Goal: Information Seeking & Learning: Check status

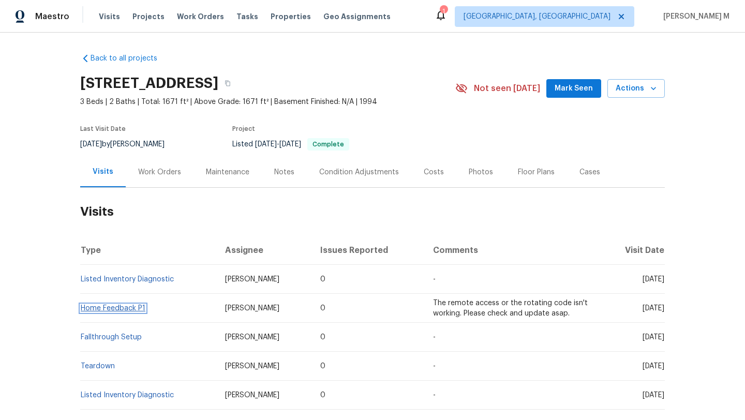
click at [131, 310] on link "Home Feedback P1" at bounding box center [113, 308] width 65 height 7
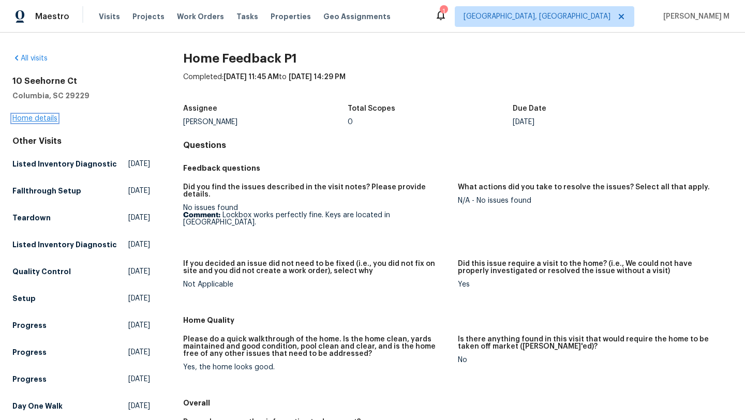
click at [49, 122] on link "Home details" at bounding box center [34, 118] width 45 height 7
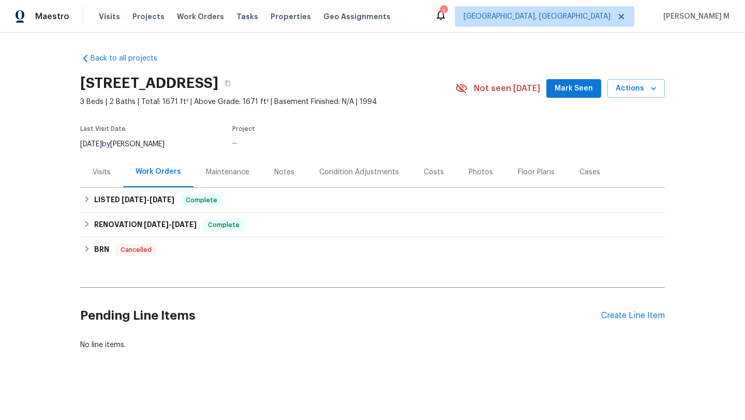
click at [87, 174] on div "Visits" at bounding box center [101, 172] width 43 height 31
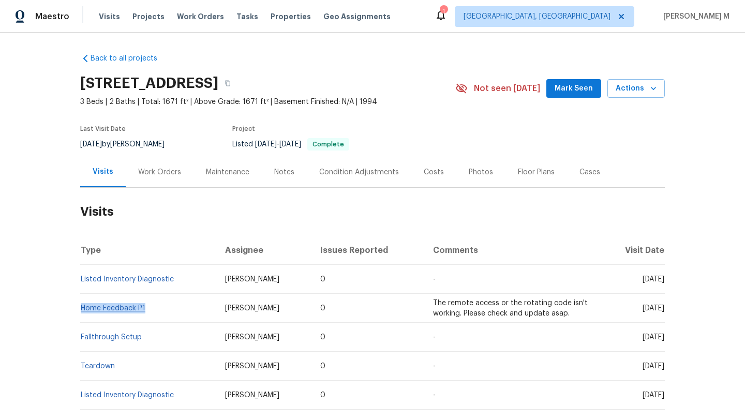
drag, startPoint x: 155, startPoint y: 308, endPoint x: 77, endPoint y: 309, distance: 78.2
click at [80, 309] on td "Home Feedback P1" at bounding box center [148, 308] width 137 height 29
copy link "Home Feedback P1"
click at [118, 308] on link "Home Feedback P1" at bounding box center [113, 308] width 65 height 7
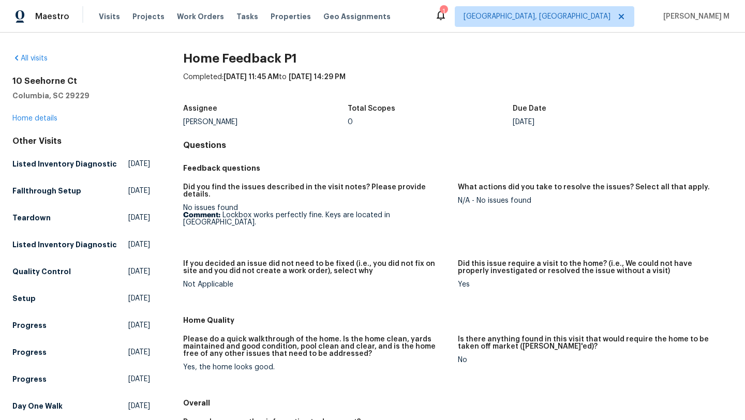
drag, startPoint x: 219, startPoint y: 209, endPoint x: 381, endPoint y: 210, distance: 161.5
click at [381, 212] on p "Comment: Lockbox works perfectly fine. Keys are located in lockbox." at bounding box center [316, 219] width 267 height 14
drag, startPoint x: 221, startPoint y: 208, endPoint x: 429, endPoint y: 207, distance: 208.1
click at [429, 212] on p "Comment: Lockbox works perfectly fine. Keys are located in lockbox." at bounding box center [316, 219] width 267 height 14
copy p "Lockbox works perfectly fine. Keys are located in lockbox."
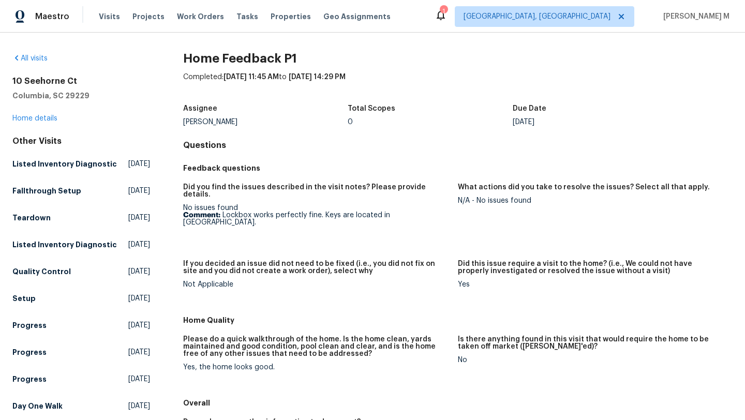
click at [46, 123] on div "10 Seehorne Ct Columbia, SC 29229 Home details" at bounding box center [81, 100] width 138 height 48
click at [46, 119] on link "Home details" at bounding box center [34, 118] width 45 height 7
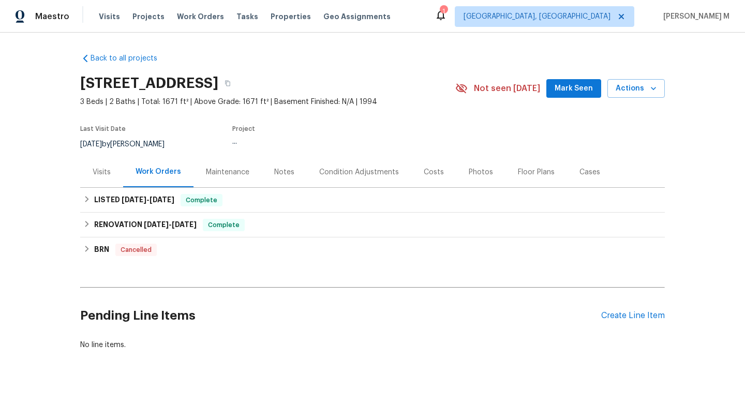
click at [105, 171] on div "Visits" at bounding box center [102, 172] width 18 height 10
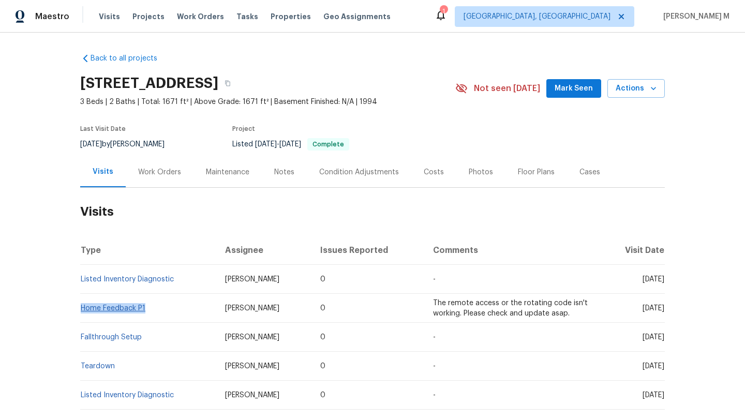
drag, startPoint x: 148, startPoint y: 307, endPoint x: 77, endPoint y: 306, distance: 70.9
click at [80, 306] on td "Home Feedback P1" at bounding box center [148, 308] width 137 height 29
copy link "Home Feedback P1"
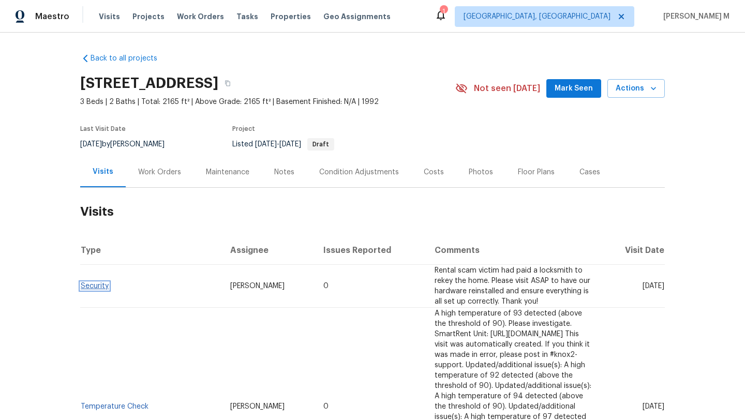
click at [88, 288] on link "Security" at bounding box center [95, 286] width 28 height 7
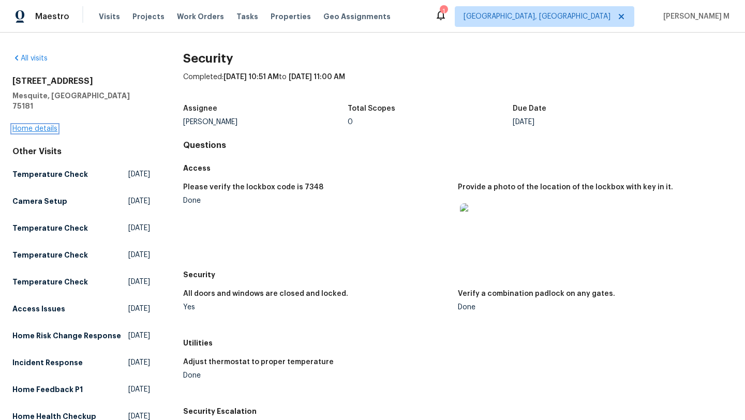
click at [49, 125] on link "Home details" at bounding box center [34, 128] width 45 height 7
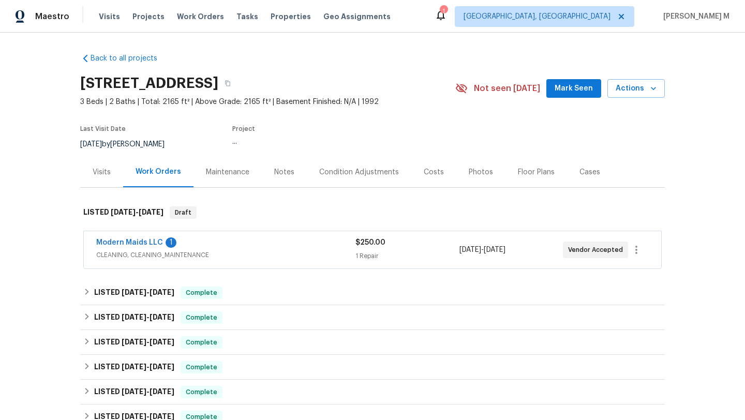
click at [227, 240] on div "Modern Maids LLC 1" at bounding box center [225, 244] width 259 height 12
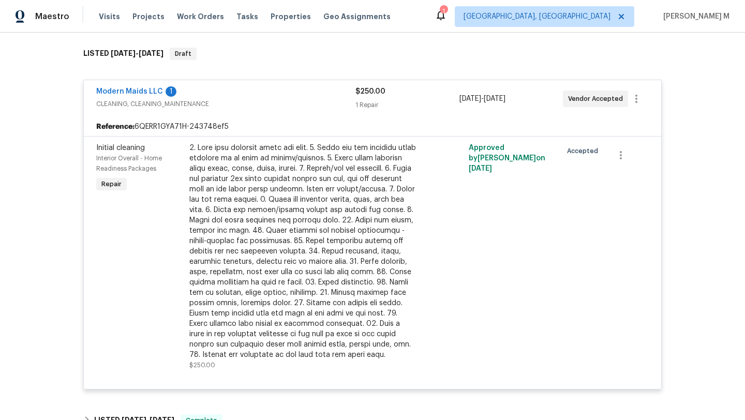
scroll to position [158, 0]
click at [306, 102] on span "CLEANING, CLEANING_MAINTENANCE" at bounding box center [225, 104] width 259 height 10
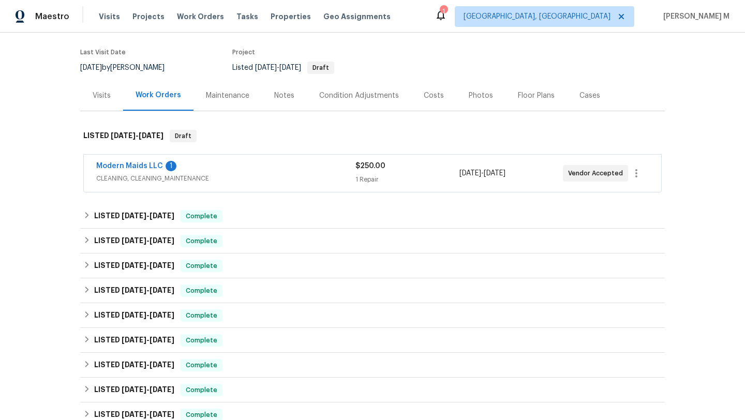
scroll to position [60, 0]
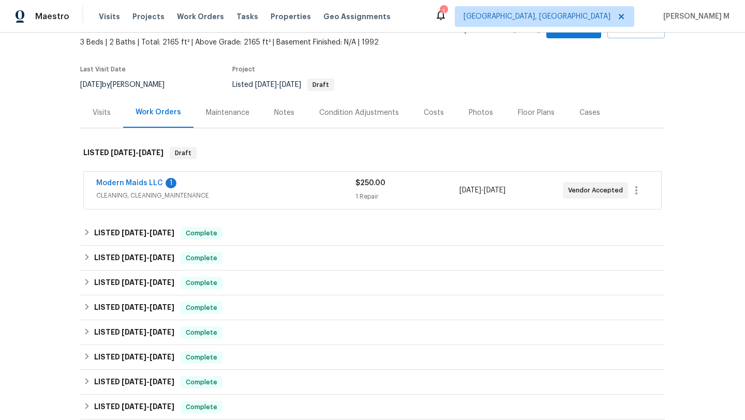
click at [93, 119] on div "Visits" at bounding box center [101, 112] width 43 height 31
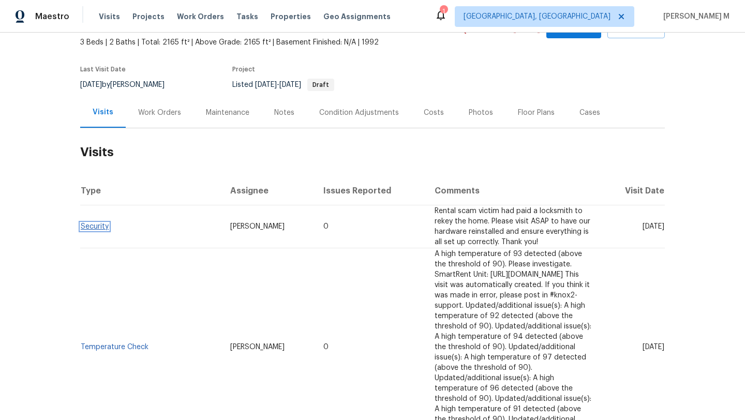
click at [95, 229] on link "Security" at bounding box center [95, 226] width 28 height 7
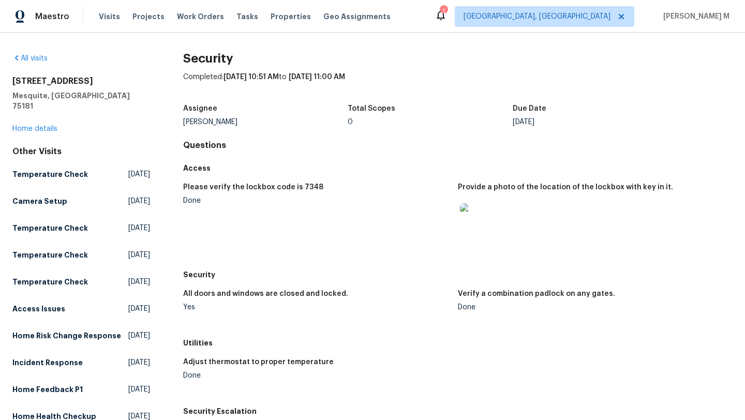
click at [478, 226] on img at bounding box center [476, 219] width 33 height 33
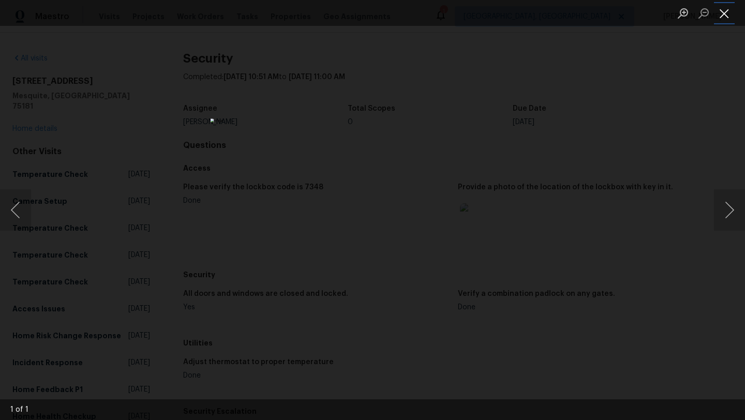
click at [729, 15] on button "Close lightbox" at bounding box center [724, 13] width 21 height 18
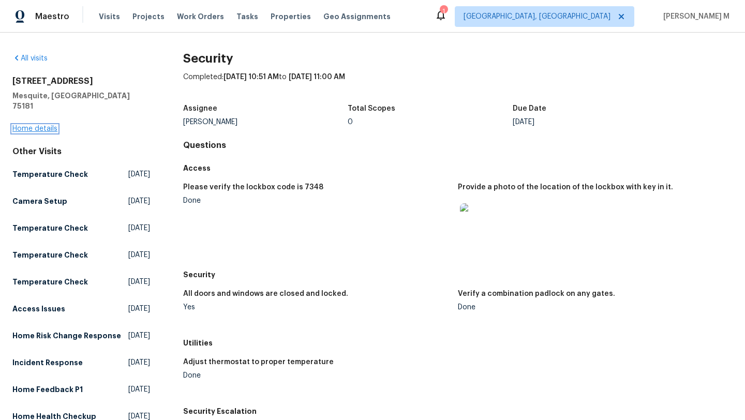
click at [39, 125] on link "Home details" at bounding box center [34, 128] width 45 height 7
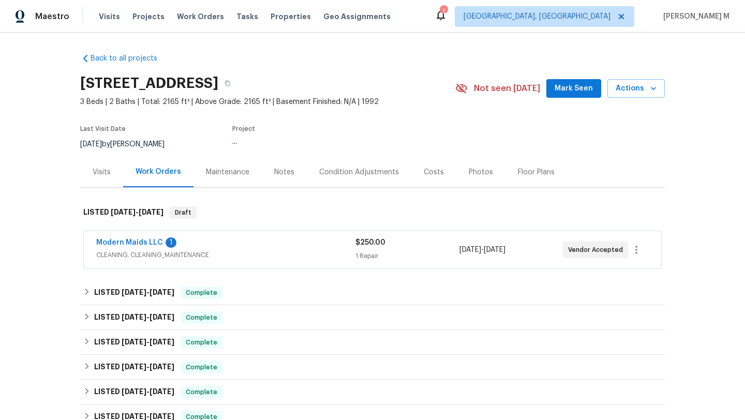
click at [104, 173] on div "Visits" at bounding box center [102, 172] width 18 height 10
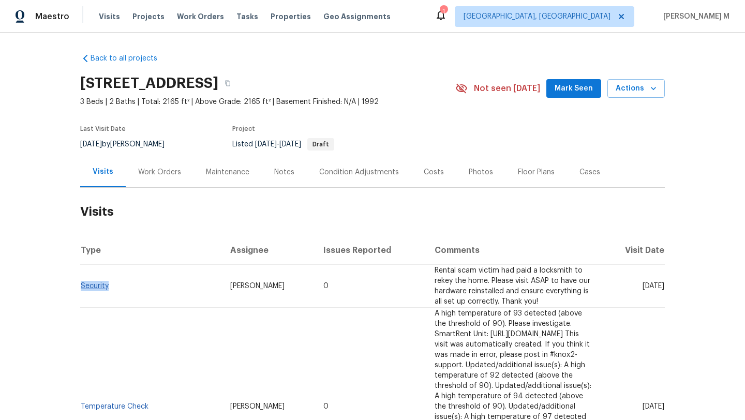
copy link "Security"
drag, startPoint x: 113, startPoint y: 291, endPoint x: 78, endPoint y: 290, distance: 35.2
click at [80, 290] on td "Security" at bounding box center [151, 286] width 142 height 43
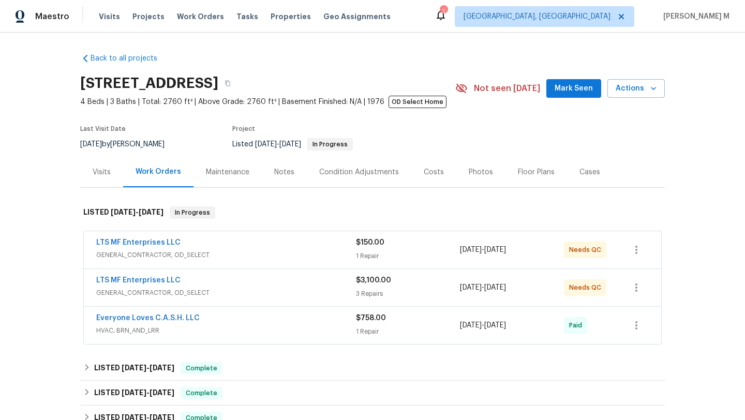
click at [102, 182] on div "Visits" at bounding box center [101, 172] width 43 height 31
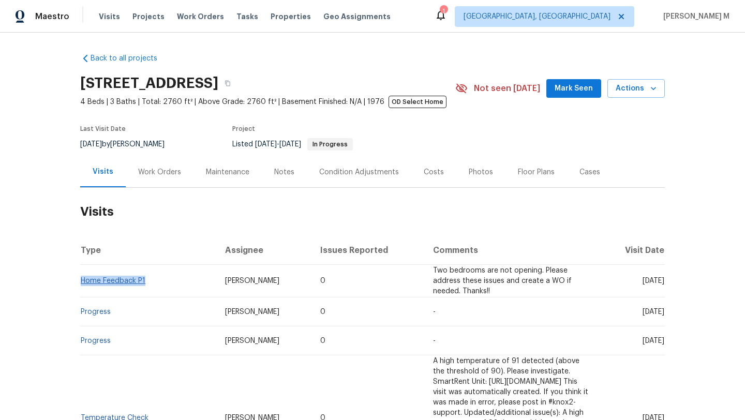
drag, startPoint x: 147, startPoint y: 279, endPoint x: 79, endPoint y: 279, distance: 68.3
click at [80, 279] on td "Home Feedback P1" at bounding box center [148, 281] width 137 height 33
copy link "Home Feedback P1"
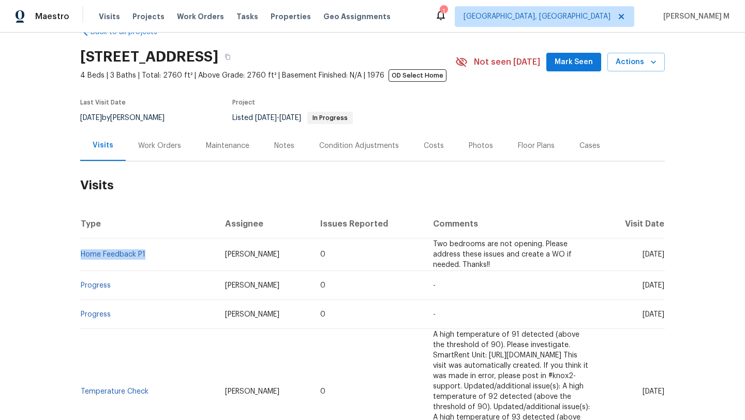
scroll to position [33, 0]
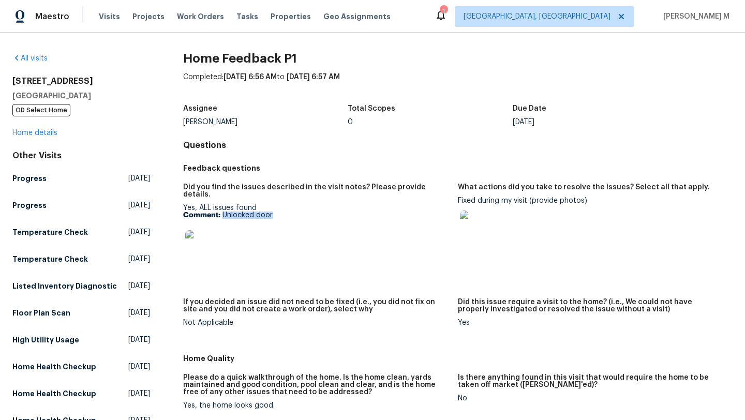
drag, startPoint x: 221, startPoint y: 209, endPoint x: 306, endPoint y: 209, distance: 85.4
click at [306, 212] on p "Comment: Unlocked door" at bounding box center [316, 215] width 267 height 7
copy p "Unlocked door"
click at [195, 251] on img at bounding box center [201, 246] width 33 height 33
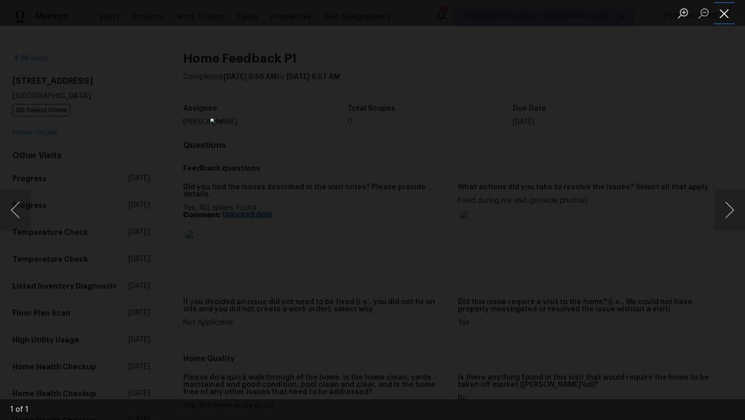
click at [727, 21] on button "Close lightbox" at bounding box center [724, 13] width 21 height 18
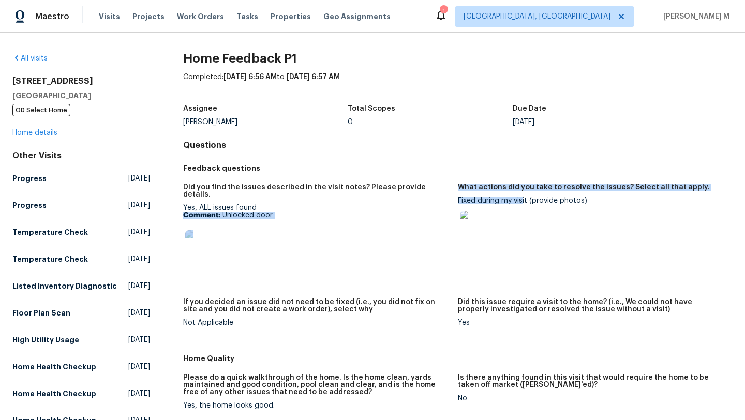
drag, startPoint x: 451, startPoint y: 200, endPoint x: 519, endPoint y: 200, distance: 67.8
click at [519, 200] on div "Did you find the issues described in the visit notes? Please provide details. Y…" at bounding box center [458, 264] width 550 height 172
click at [519, 200] on div "Fixed during my visit (provide photos)" at bounding box center [591, 223] width 267 height 53
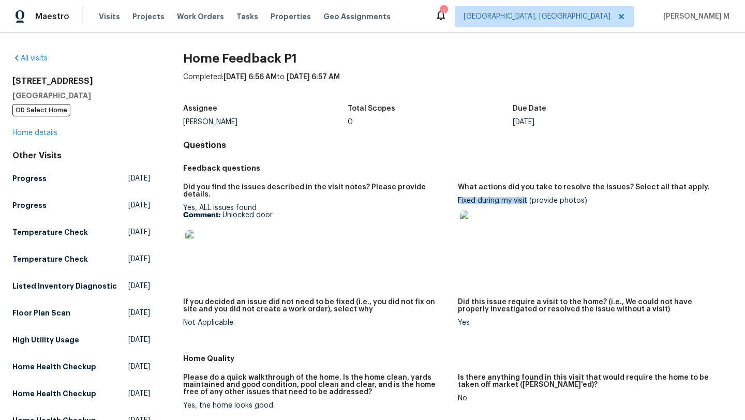
drag, startPoint x: 454, startPoint y: 201, endPoint x: 523, endPoint y: 201, distance: 68.8
click at [523, 201] on div "Fixed during my visit (provide photos)" at bounding box center [591, 223] width 267 height 53
copy div "Fixed during my visit"
click at [52, 130] on link "Home details" at bounding box center [34, 132] width 45 height 7
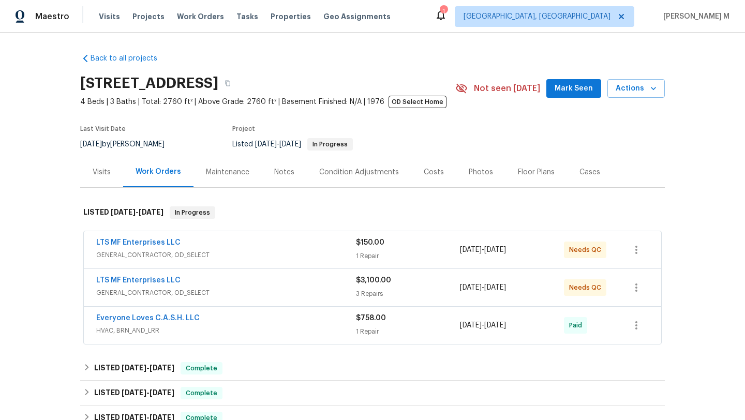
click at [103, 183] on div "Visits" at bounding box center [101, 172] width 43 height 31
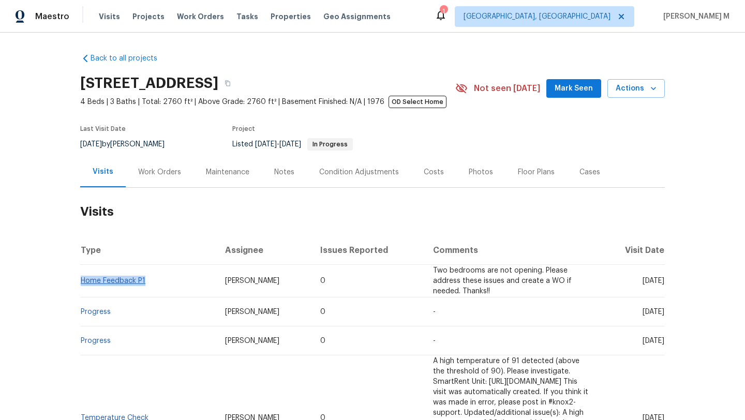
copy link "Home Feedback P1"
drag, startPoint x: 148, startPoint y: 284, endPoint x: 78, endPoint y: 282, distance: 69.4
click at [80, 282] on td "Home Feedback P1" at bounding box center [148, 281] width 137 height 33
click at [156, 177] on div "Work Orders" at bounding box center [159, 172] width 43 height 10
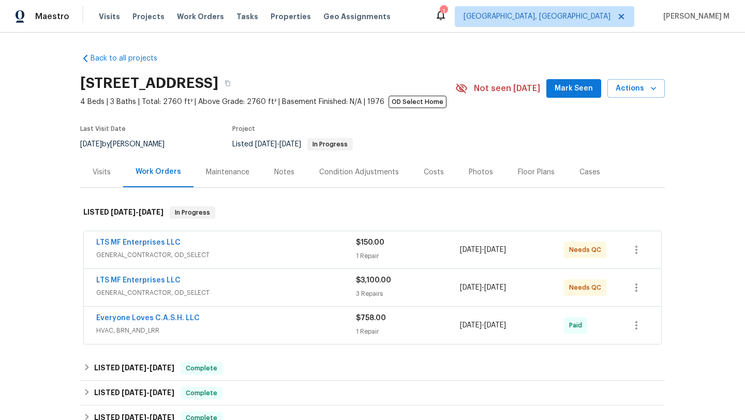
click at [245, 257] on span "GENERAL_CONTRACTOR, OD_SELECT" at bounding box center [226, 255] width 260 height 10
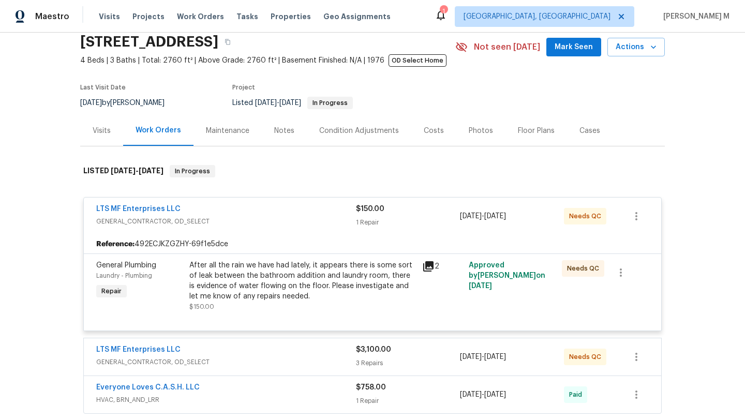
scroll to position [73, 0]
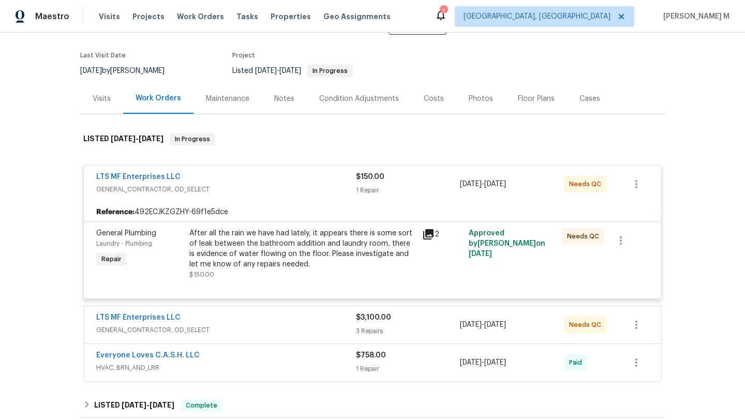
click at [289, 331] on span "GENERAL_CONTRACTOR, OD_SELECT" at bounding box center [226, 330] width 260 height 10
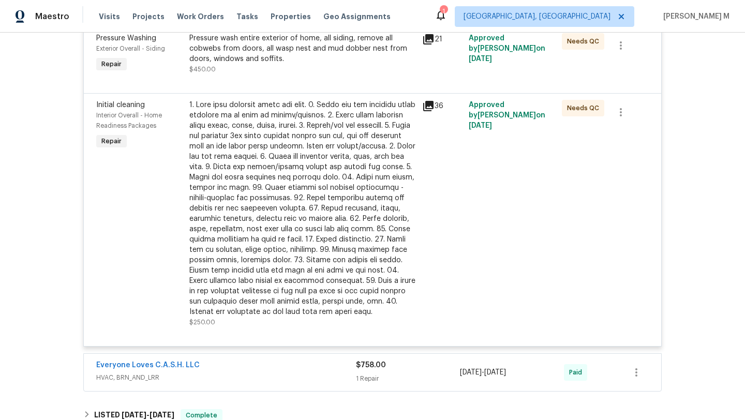
scroll to position [591, 0]
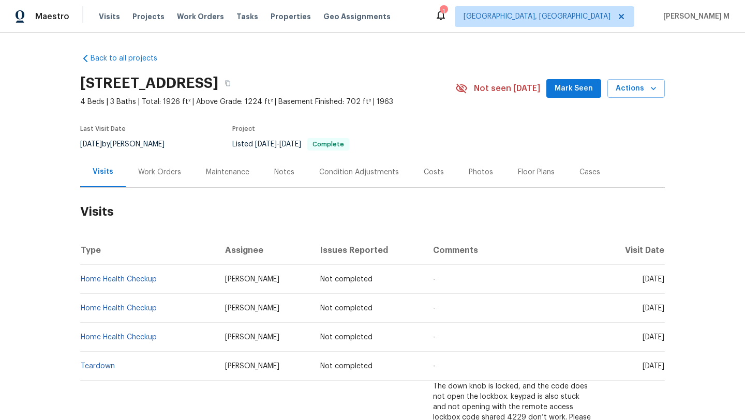
click at [582, 169] on div "Cases" at bounding box center [590, 172] width 21 height 10
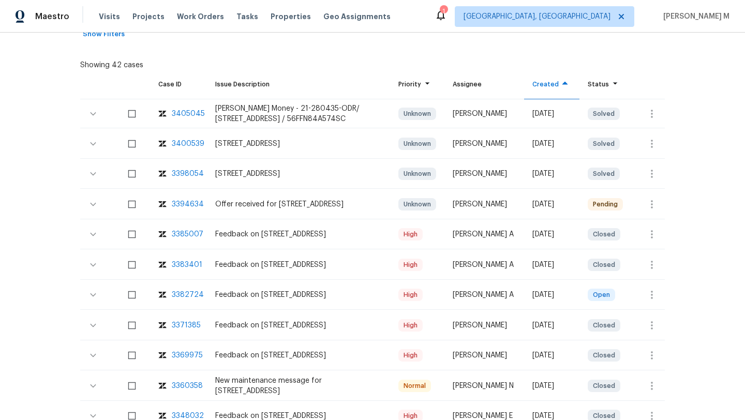
scroll to position [232, 0]
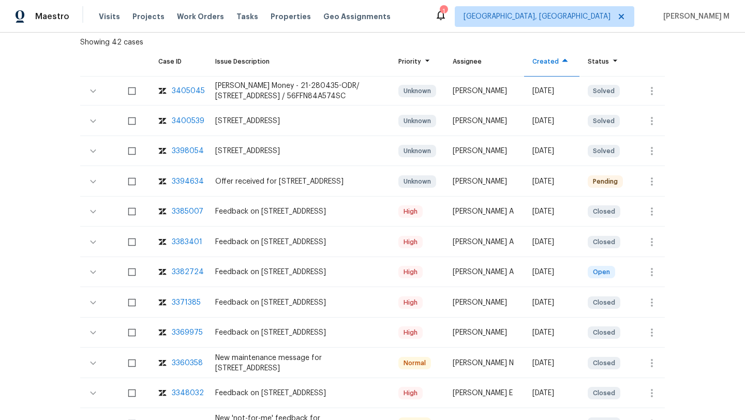
click at [180, 303] on div "3371385" at bounding box center [186, 303] width 29 height 10
click at [187, 330] on div "3369975" at bounding box center [187, 333] width 31 height 10
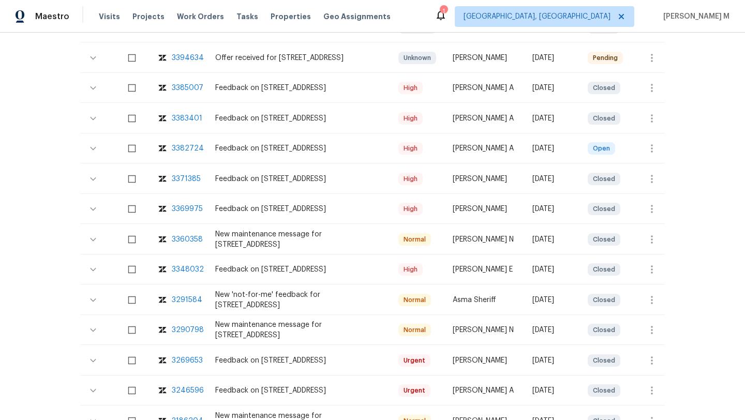
scroll to position [0, 0]
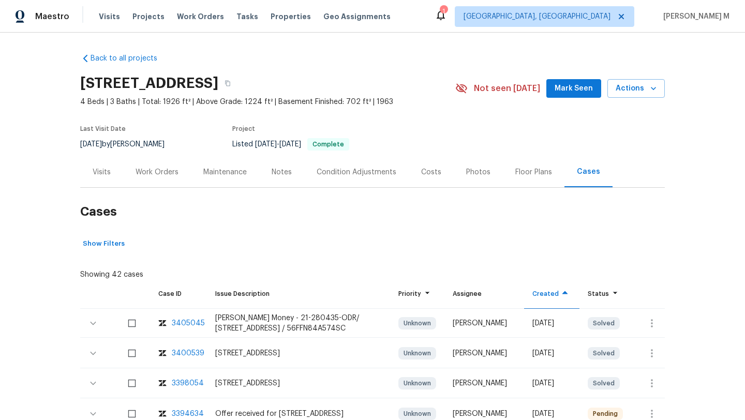
click at [140, 171] on div "Work Orders" at bounding box center [157, 172] width 43 height 10
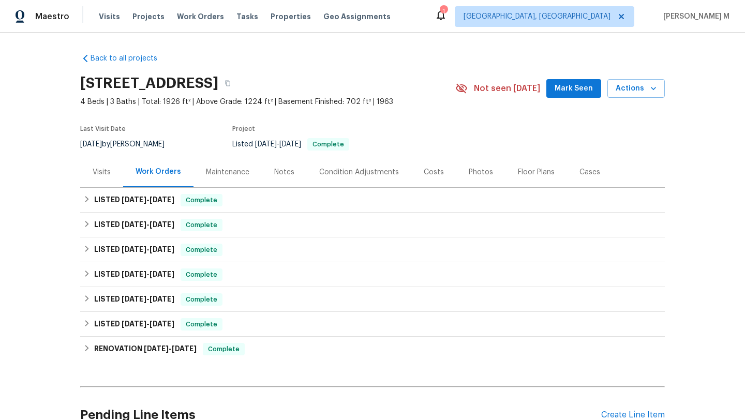
click at [90, 177] on div "Visits" at bounding box center [101, 172] width 43 height 31
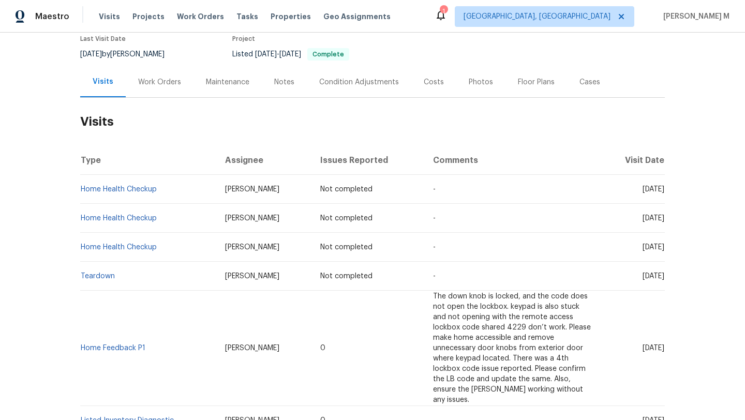
scroll to position [95, 0]
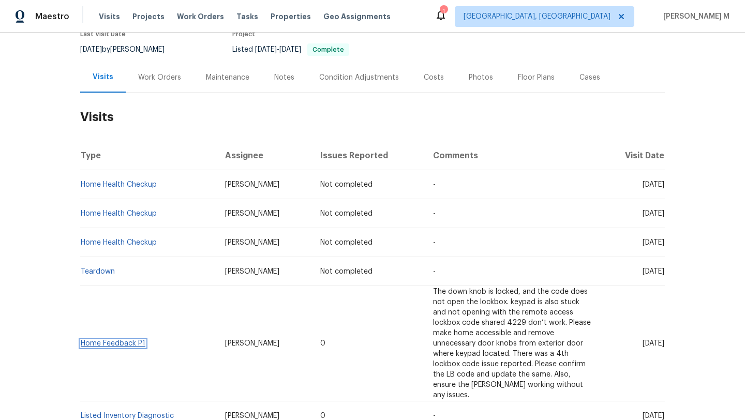
click at [130, 340] on link "Home Feedback P1" at bounding box center [113, 343] width 65 height 7
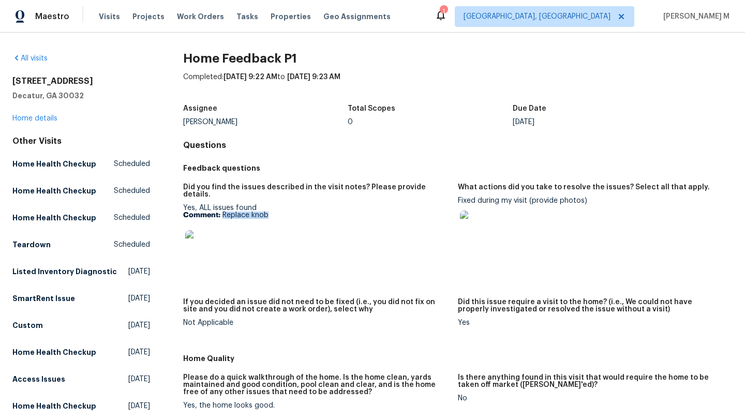
drag, startPoint x: 222, startPoint y: 209, endPoint x: 311, endPoint y: 209, distance: 89.0
click at [311, 212] on p "Comment: Replace knob" at bounding box center [316, 215] width 267 height 7
copy p "Replace knob"
click at [50, 117] on link "Home details" at bounding box center [34, 118] width 45 height 7
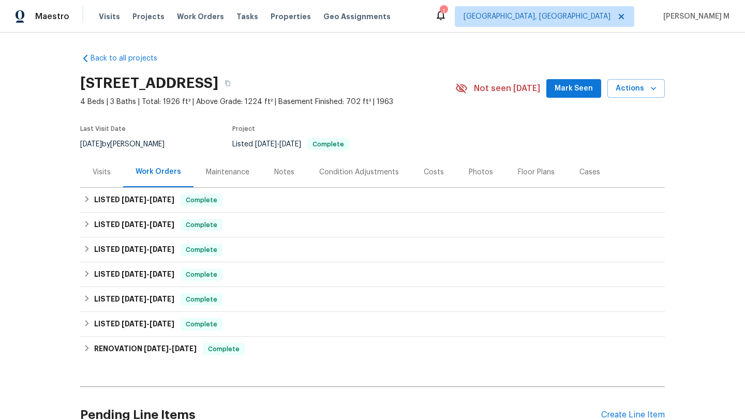
click at [104, 169] on div "Visits" at bounding box center [102, 172] width 18 height 10
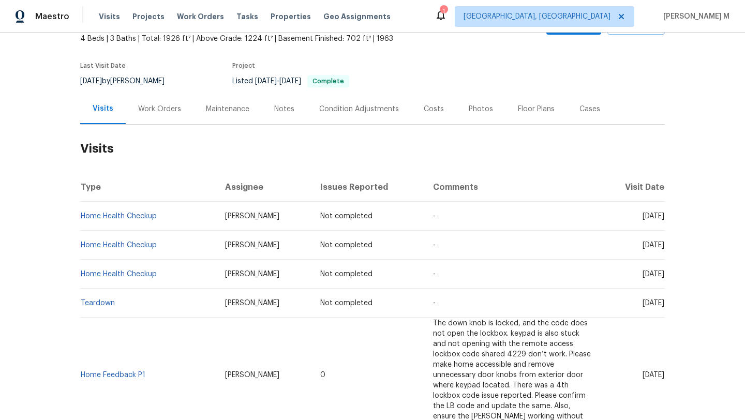
scroll to position [64, 0]
copy link "ome Feedback P1"
copy link "Home Feedback P1"
drag, startPoint x: 145, startPoint y: 356, endPoint x: 78, endPoint y: 355, distance: 66.8
click at [80, 355] on td "Home Feedback P1" at bounding box center [148, 374] width 137 height 115
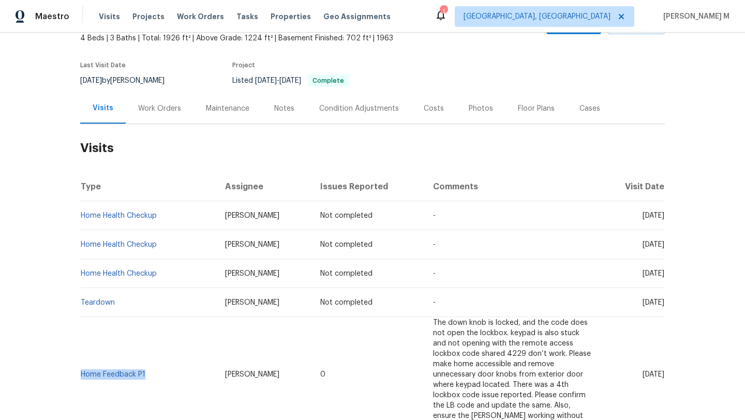
click at [125, 359] on td "Home Feedback P1" at bounding box center [148, 374] width 137 height 115
click at [125, 371] on link "Home Feedback P1" at bounding box center [113, 374] width 65 height 7
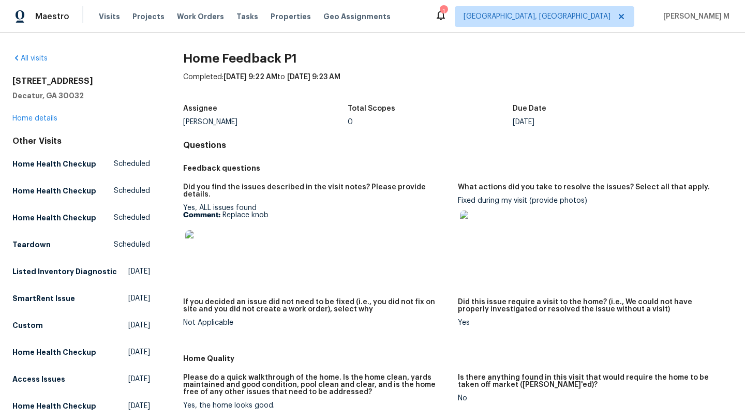
click at [465, 219] on img at bounding box center [476, 227] width 33 height 33
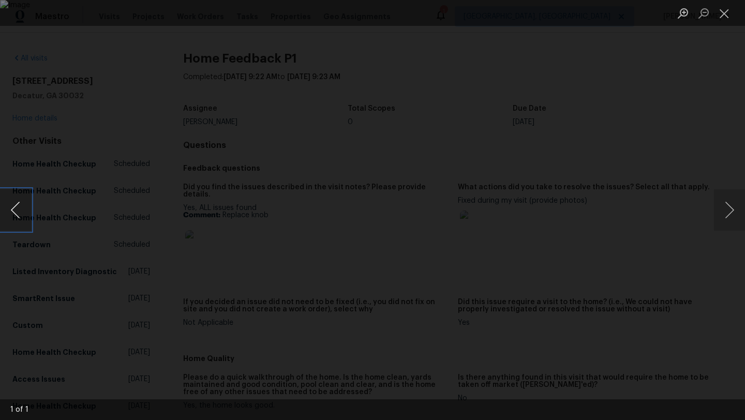
click at [10, 213] on button "Previous image" at bounding box center [15, 209] width 31 height 41
click at [718, 18] on button "Close lightbox" at bounding box center [724, 13] width 21 height 18
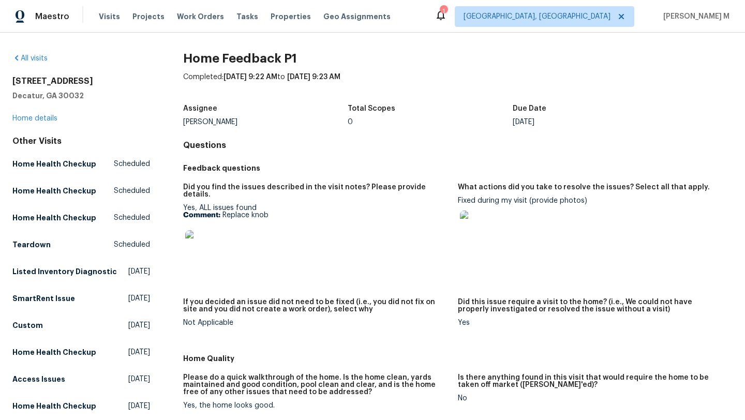
click at [198, 245] on img at bounding box center [201, 246] width 33 height 33
click at [209, 233] on img at bounding box center [201, 246] width 33 height 33
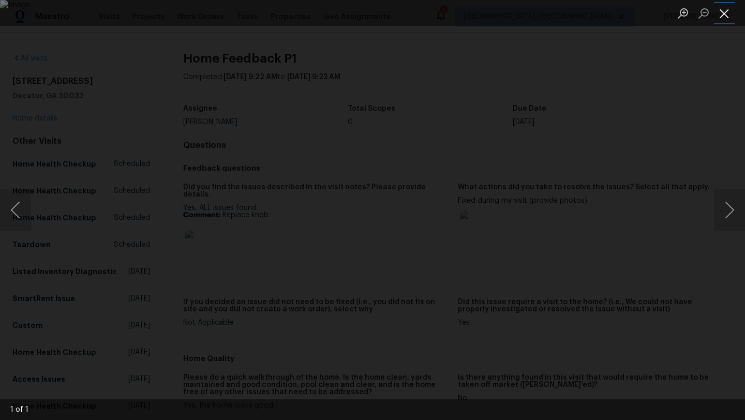
click at [723, 17] on button "Close lightbox" at bounding box center [724, 13] width 21 height 18
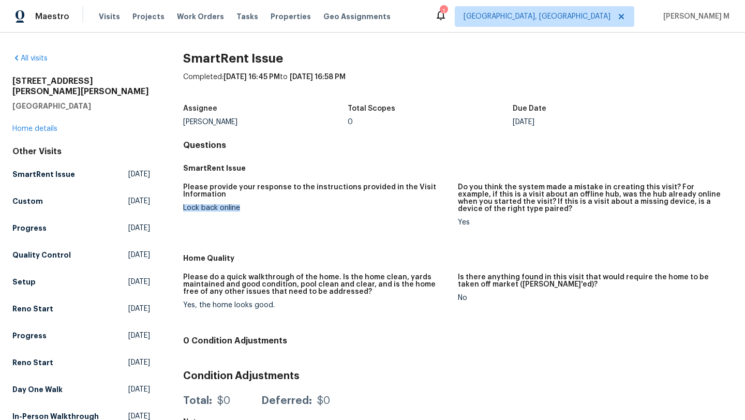
drag, startPoint x: 182, startPoint y: 210, endPoint x: 279, endPoint y: 210, distance: 97.3
click at [279, 210] on div "Lock back online" at bounding box center [316, 207] width 267 height 7
copy div "Lock back online"
click at [217, 218] on figure "Please provide your response to the instructions provided in the Visit Informat…" at bounding box center [320, 213] width 275 height 59
click at [52, 125] on link "Home details" at bounding box center [34, 128] width 45 height 7
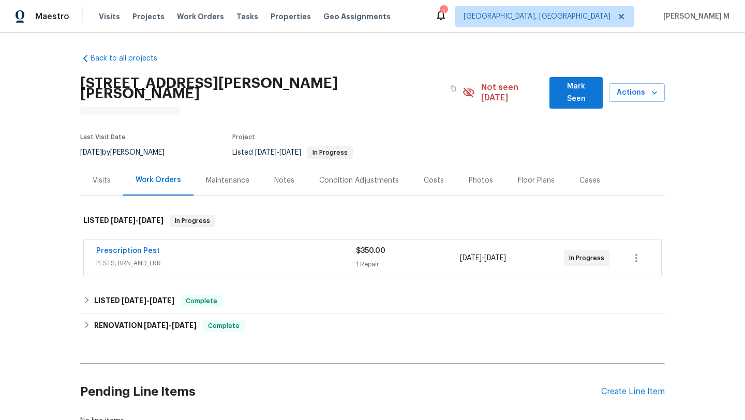
click at [105, 165] on div "Visits" at bounding box center [101, 180] width 43 height 31
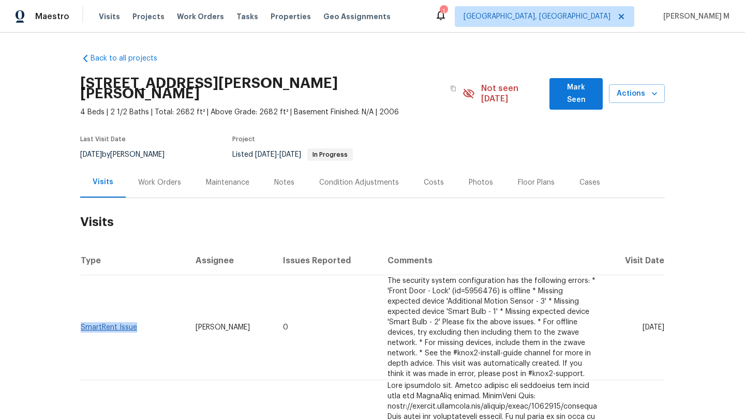
copy link "SmartRent Issue"
drag, startPoint x: 139, startPoint y: 314, endPoint x: 79, endPoint y: 316, distance: 60.1
click at [80, 316] on td "SmartRent Issue" at bounding box center [133, 327] width 107 height 105
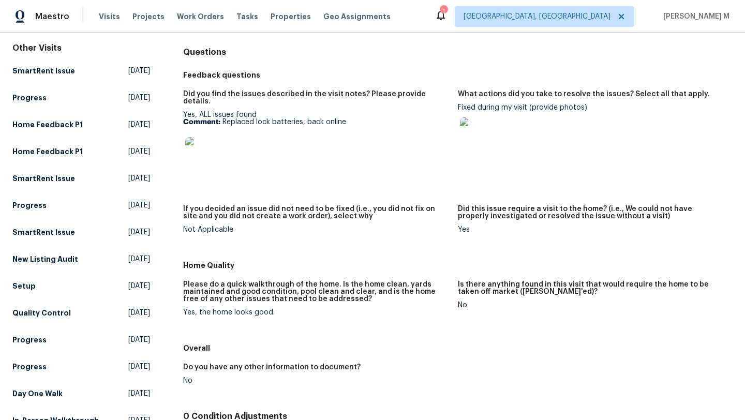
scroll to position [88, 0]
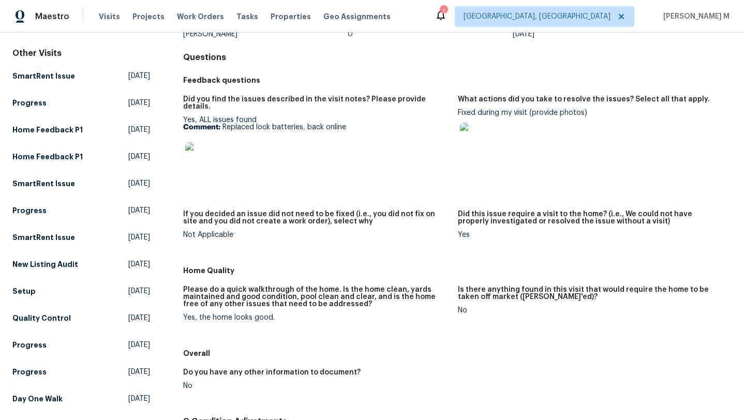
click at [472, 139] on img at bounding box center [476, 139] width 33 height 33
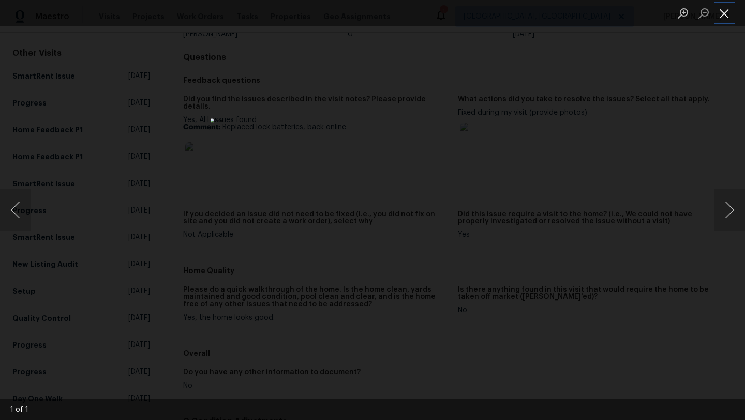
click at [718, 22] on button "Close lightbox" at bounding box center [724, 13] width 21 height 18
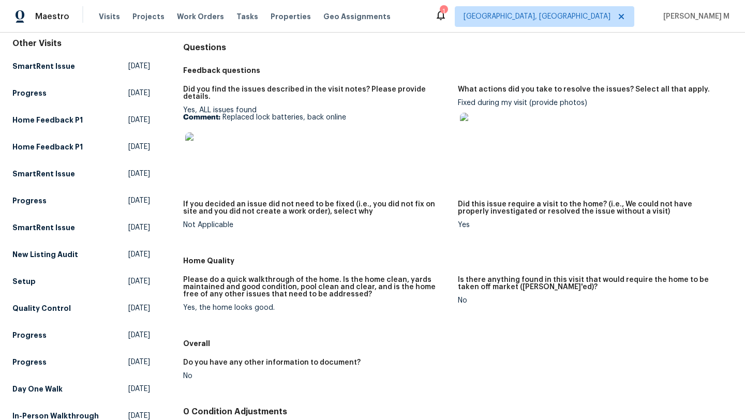
scroll to position [81, 0]
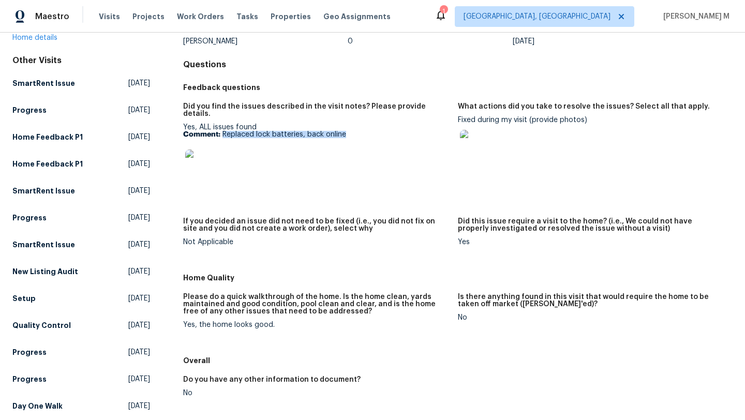
drag, startPoint x: 220, startPoint y: 128, endPoint x: 363, endPoint y: 128, distance: 143.4
click at [364, 131] on p "Comment: Replaced lock batteries, back online" at bounding box center [316, 134] width 267 height 7
copy p "Replaced lock batteries, back online"
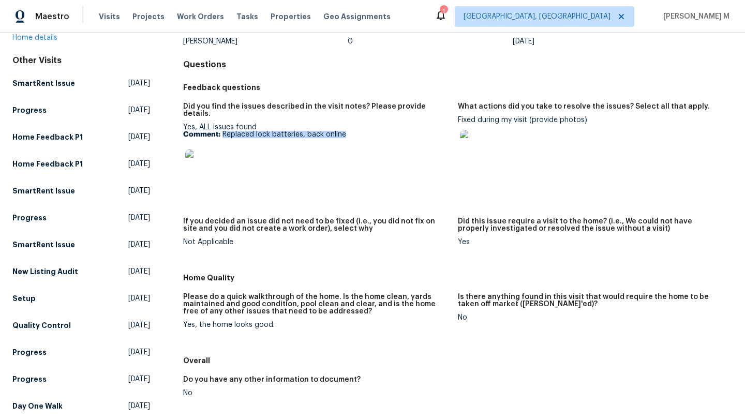
copy p "Replaced lock batteries, back online"
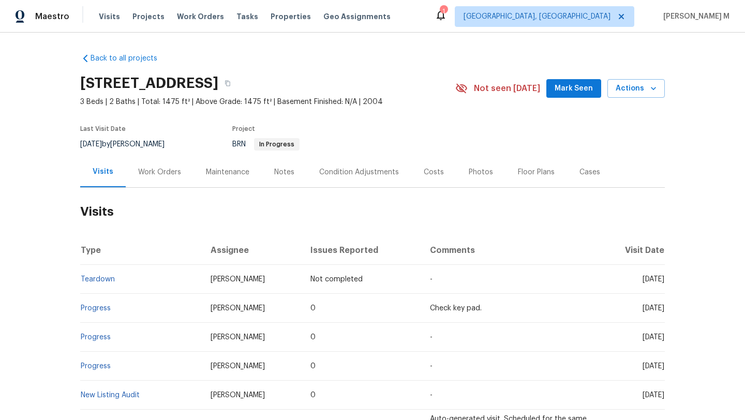
click at [166, 174] on div "Work Orders" at bounding box center [159, 172] width 43 height 10
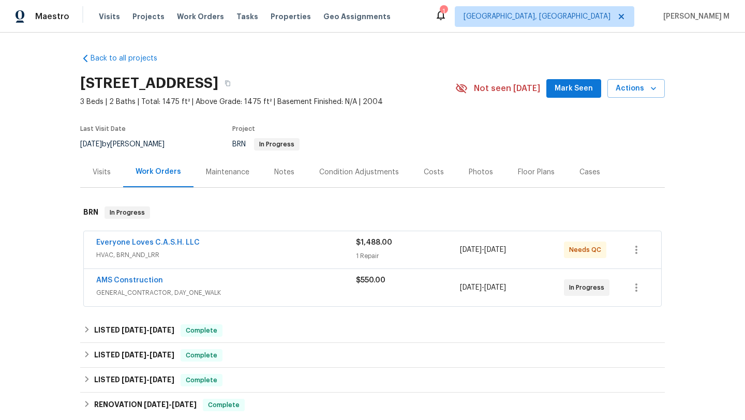
click at [246, 289] on span "GENERAL_CONTRACTOR, DAY_ONE_WALK" at bounding box center [226, 293] width 260 height 10
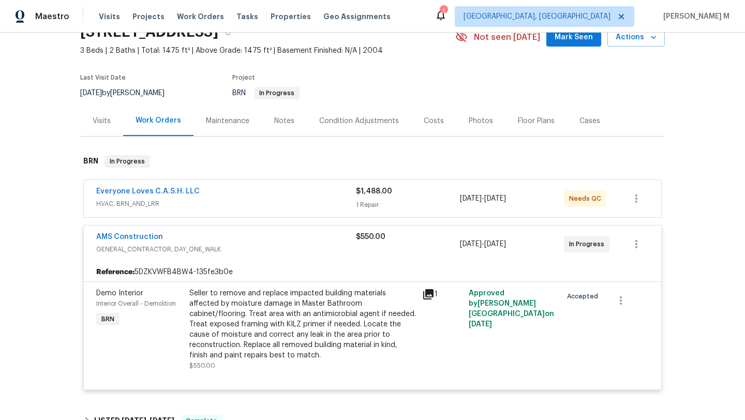
scroll to position [58, 0]
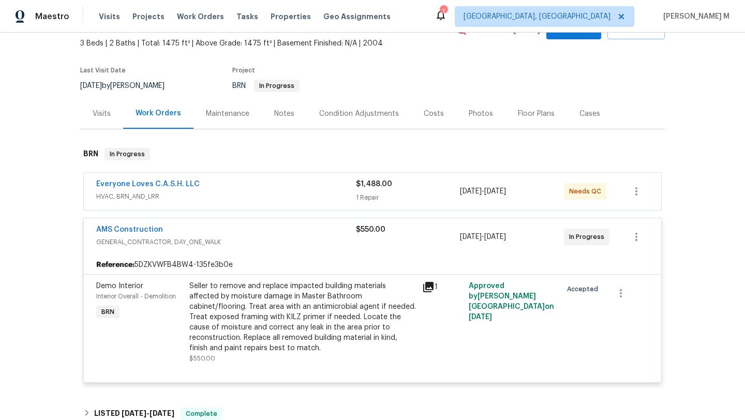
click at [314, 233] on div "AMS Construction" at bounding box center [226, 231] width 260 height 12
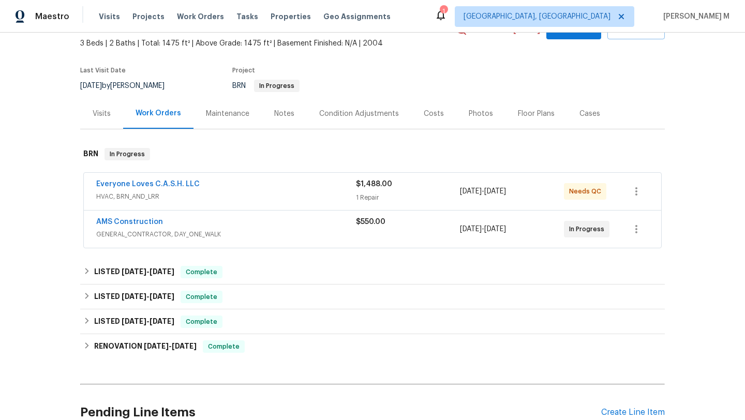
click at [322, 193] on span "HVAC, BRN_AND_LRR" at bounding box center [226, 196] width 260 height 10
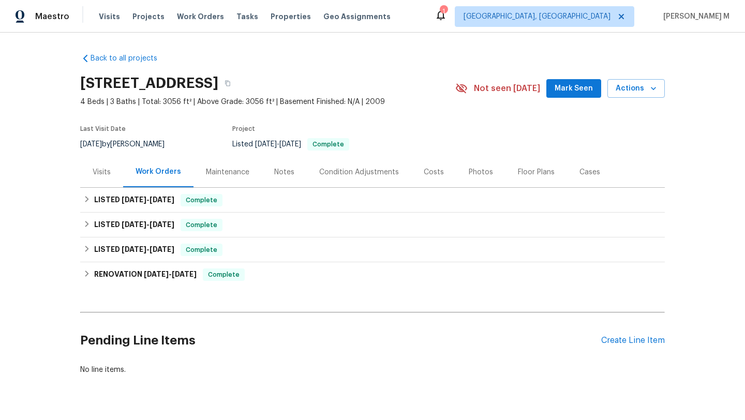
click at [99, 170] on div "Visits" at bounding box center [102, 172] width 18 height 10
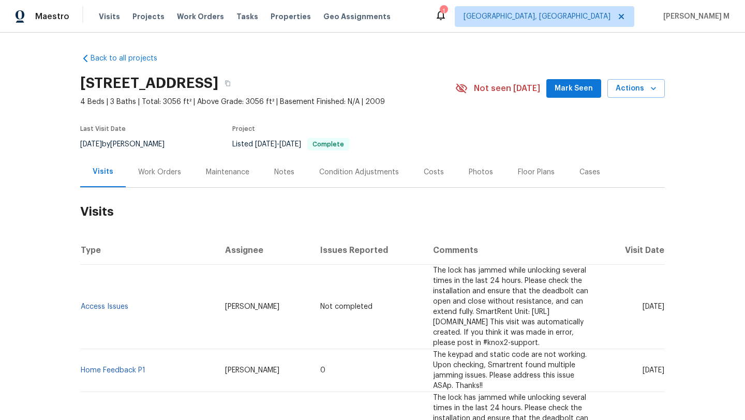
scroll to position [9, 0]
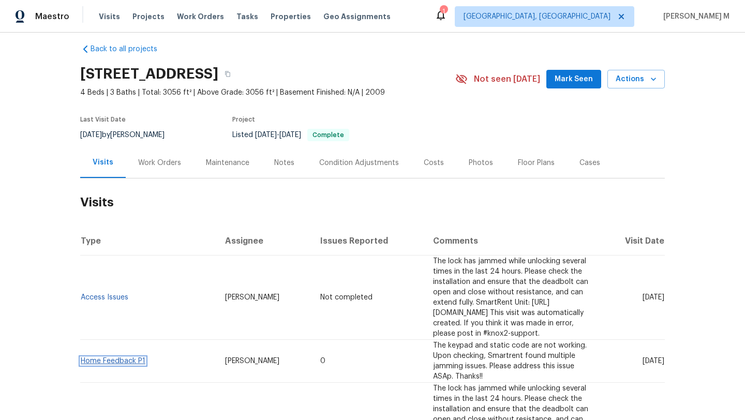
click at [89, 358] on link "Home Feedback P1" at bounding box center [113, 361] width 65 height 7
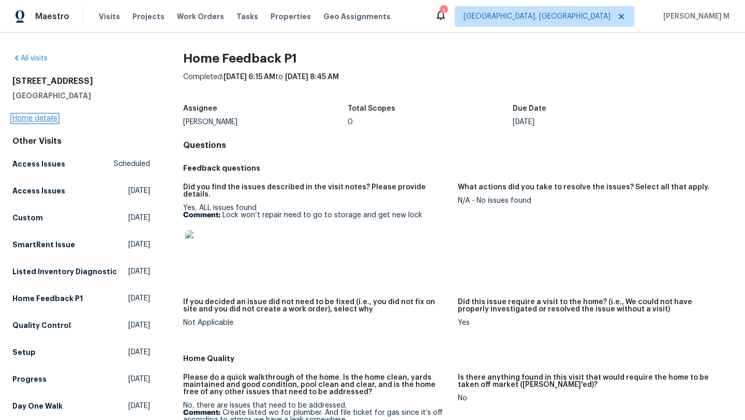
click at [50, 119] on link "Home details" at bounding box center [34, 118] width 45 height 7
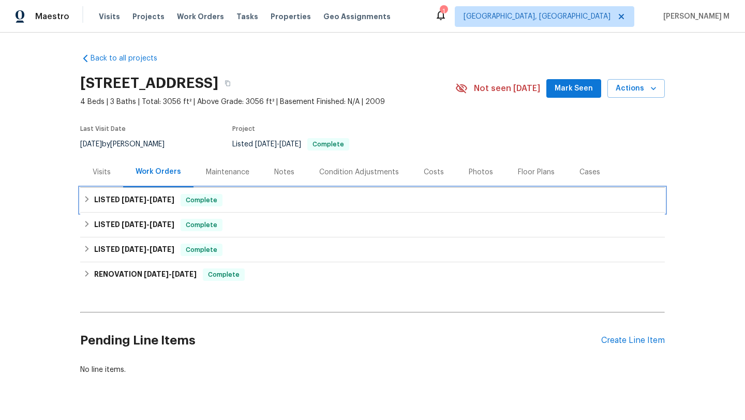
click at [160, 202] on span "8/6/25" at bounding box center [162, 199] width 25 height 7
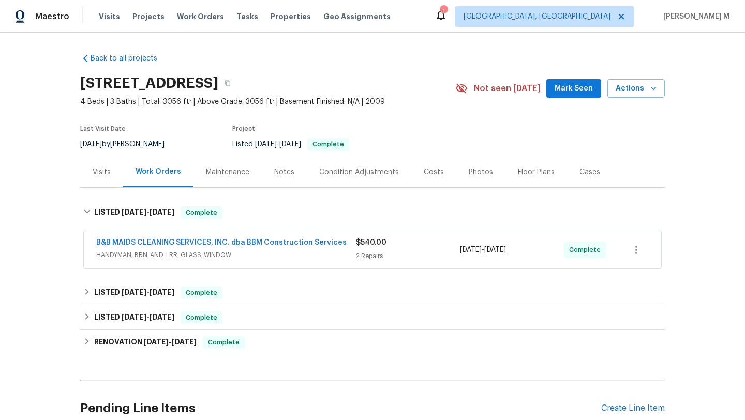
click at [262, 258] on span "HANDYMAN, BRN_AND_LRR, GLASS_WINDOW" at bounding box center [226, 255] width 260 height 10
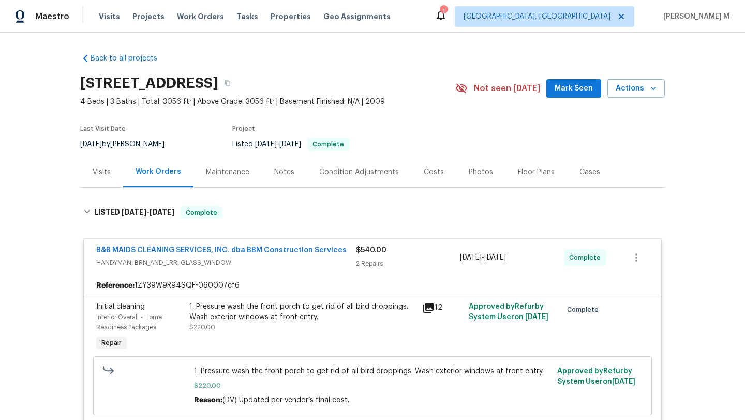
click at [102, 173] on div "Visits" at bounding box center [102, 172] width 18 height 10
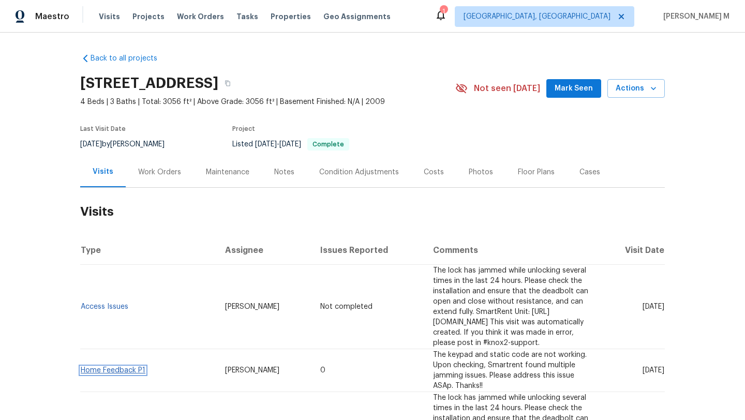
click at [112, 367] on link "Home Feedback P1" at bounding box center [113, 370] width 65 height 7
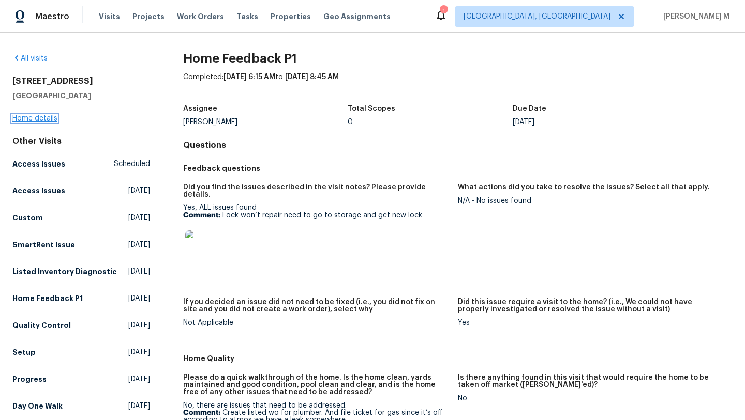
click at [20, 120] on link "Home details" at bounding box center [34, 118] width 45 height 7
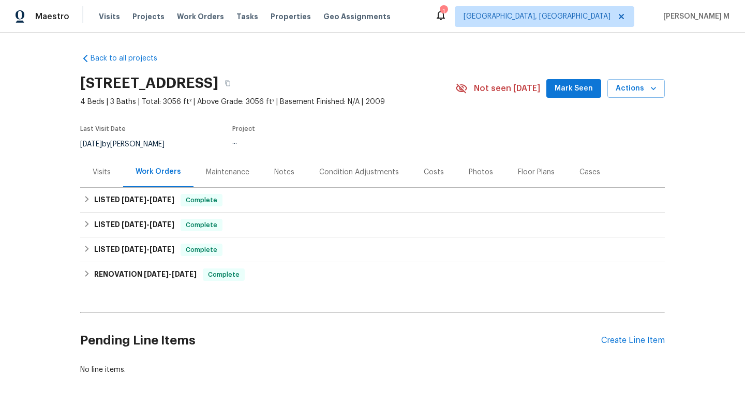
click at [90, 179] on div "Visits" at bounding box center [101, 172] width 43 height 31
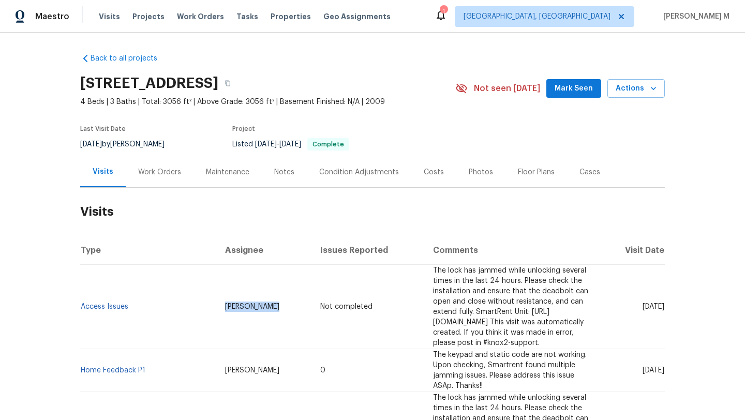
drag, startPoint x: 198, startPoint y: 302, endPoint x: 245, endPoint y: 302, distance: 47.6
click at [245, 302] on td "Alicia Anices" at bounding box center [264, 307] width 95 height 84
copy span "Alicia Anices"
click at [113, 367] on link "Home Feedback P1" at bounding box center [113, 370] width 65 height 7
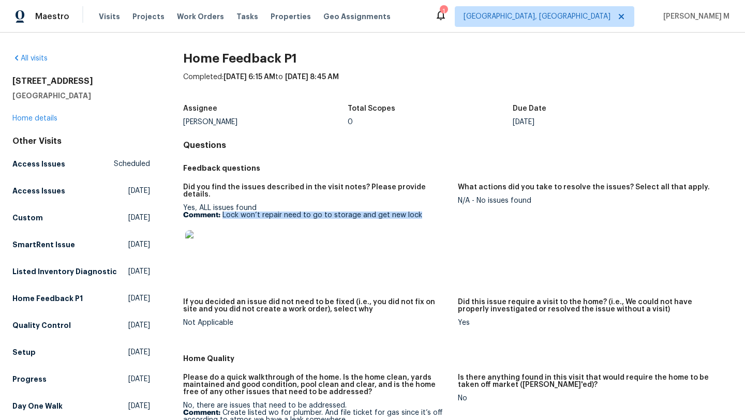
drag, startPoint x: 220, startPoint y: 209, endPoint x: 416, endPoint y: 209, distance: 195.1
click at [416, 212] on p "Comment: Lock won’t repair need to go to storage and get new lock" at bounding box center [316, 215] width 267 height 7
copy p "Lock won’t repair need to go to storage and get new lock"
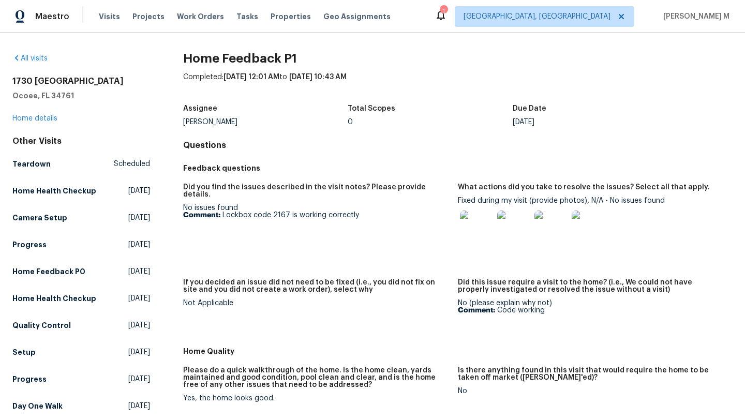
scroll to position [8, 0]
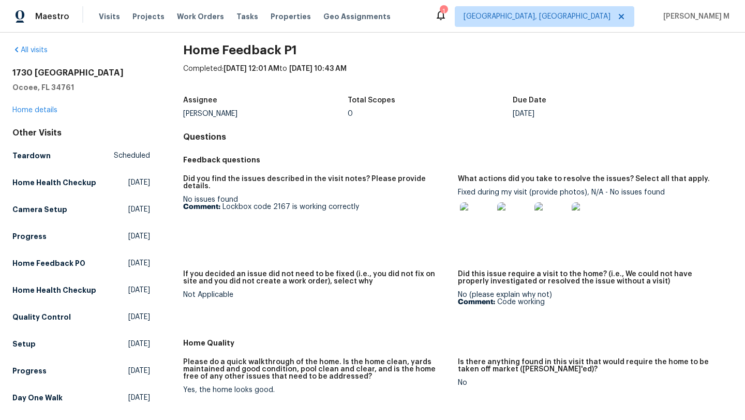
click at [478, 219] on img at bounding box center [476, 218] width 33 height 33
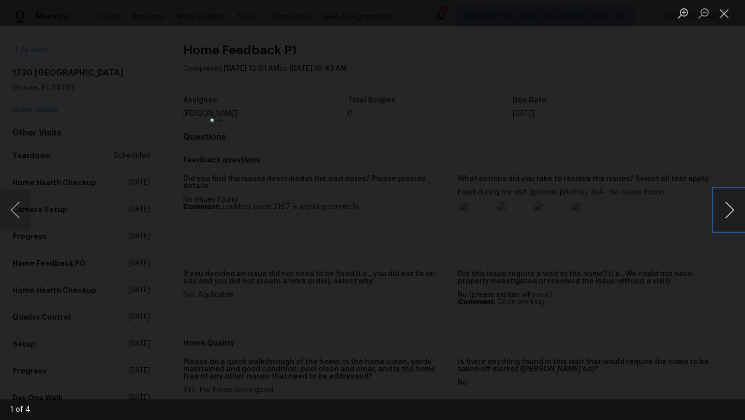
click at [733, 214] on button "Next image" at bounding box center [729, 209] width 31 height 41
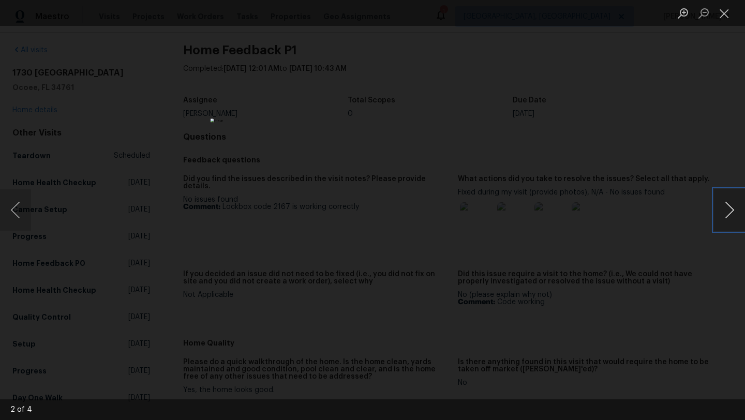
click at [733, 214] on button "Next image" at bounding box center [729, 209] width 31 height 41
click at [727, 19] on button "Close lightbox" at bounding box center [724, 13] width 21 height 18
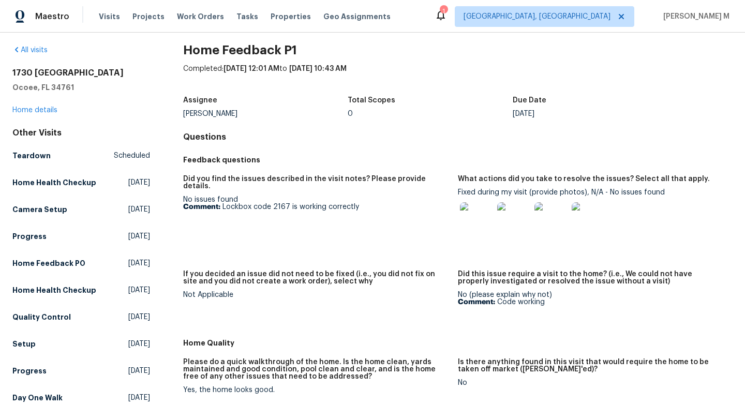
click at [472, 219] on img at bounding box center [476, 218] width 33 height 33
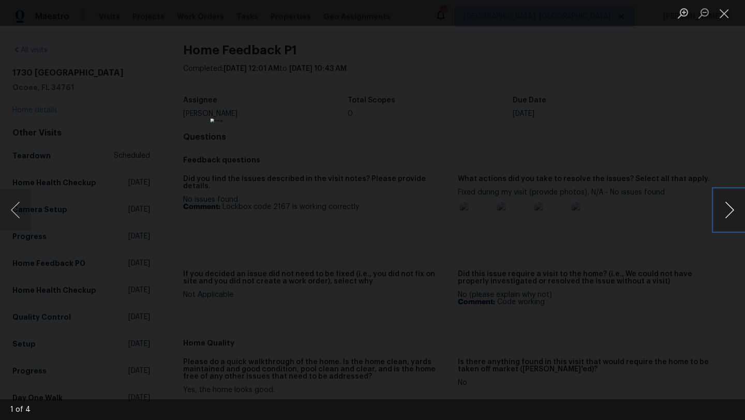
click at [735, 211] on button "Next image" at bounding box center [729, 209] width 31 height 41
click at [734, 211] on button "Next image" at bounding box center [729, 209] width 31 height 41
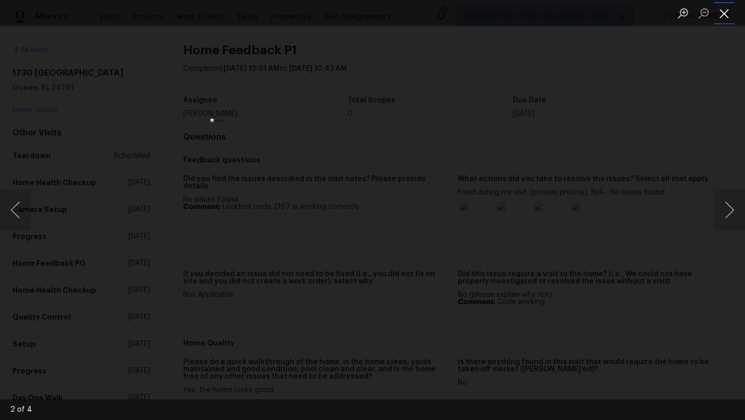
click at [727, 19] on button "Close lightbox" at bounding box center [724, 13] width 21 height 18
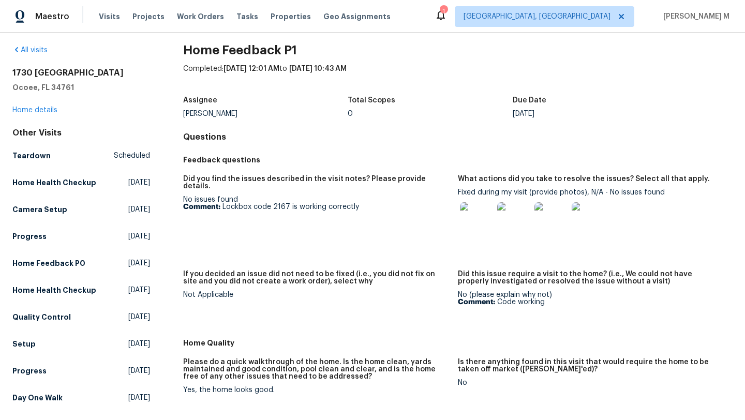
click at [485, 217] on img at bounding box center [476, 218] width 33 height 33
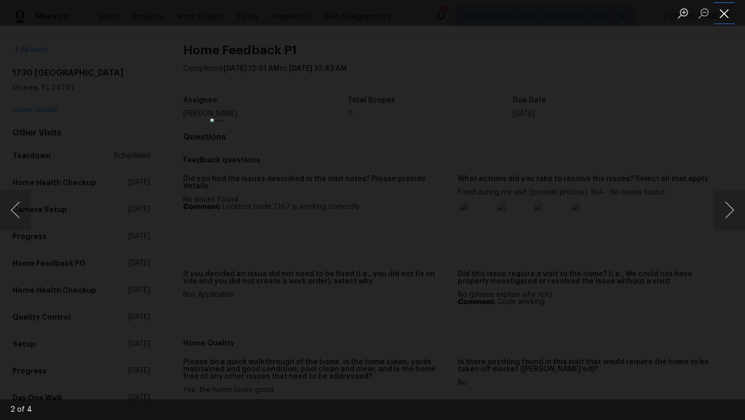
click at [728, 16] on button "Close lightbox" at bounding box center [724, 13] width 21 height 18
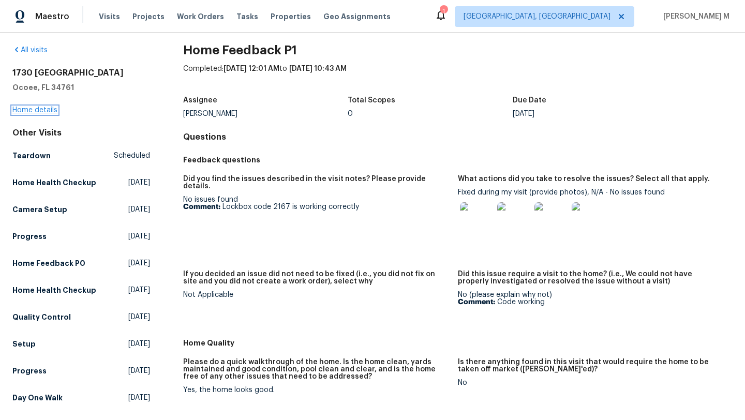
click at [34, 113] on link "Home details" at bounding box center [34, 110] width 45 height 7
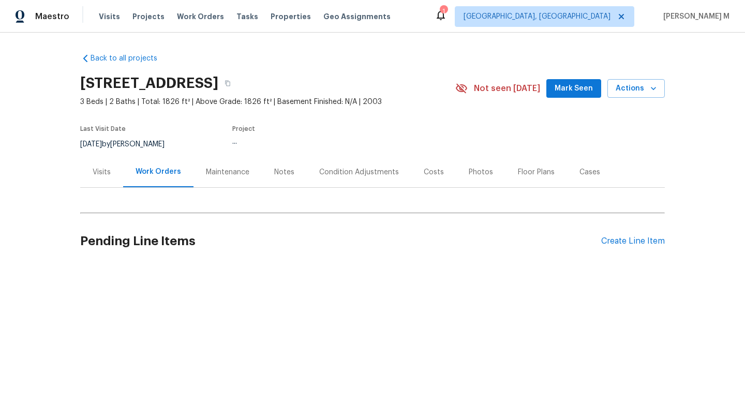
click at [100, 177] on div "Visits" at bounding box center [101, 172] width 43 height 31
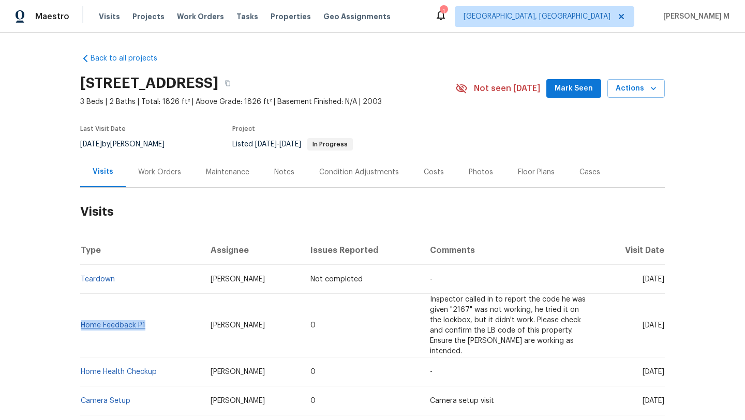
copy link "Home Feedback P1"
drag, startPoint x: 153, startPoint y: 325, endPoint x: 78, endPoint y: 320, distance: 74.7
click at [80, 320] on td "Home Feedback P1" at bounding box center [141, 326] width 122 height 64
copy link "Home Feedback P1"
click at [112, 323] on link "Home Feedback P1" at bounding box center [113, 325] width 65 height 7
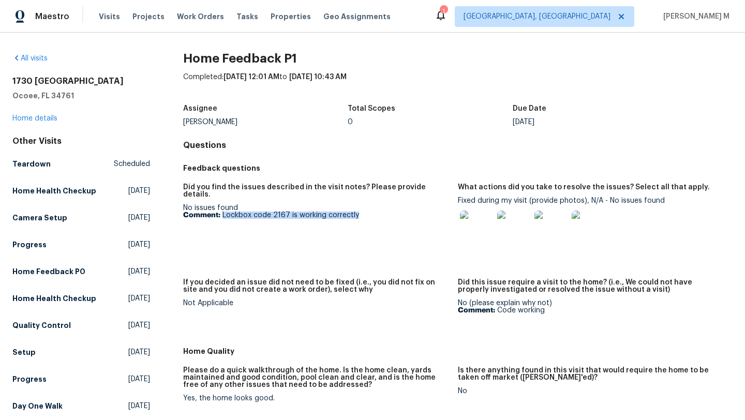
drag, startPoint x: 221, startPoint y: 209, endPoint x: 355, endPoint y: 208, distance: 133.5
click at [356, 212] on p "Comment: Lockbox code 2167 is working correctly" at bounding box center [316, 215] width 267 height 7
copy p "Lockbox code 2167 is working correctly"
click at [474, 224] on img at bounding box center [476, 227] width 33 height 33
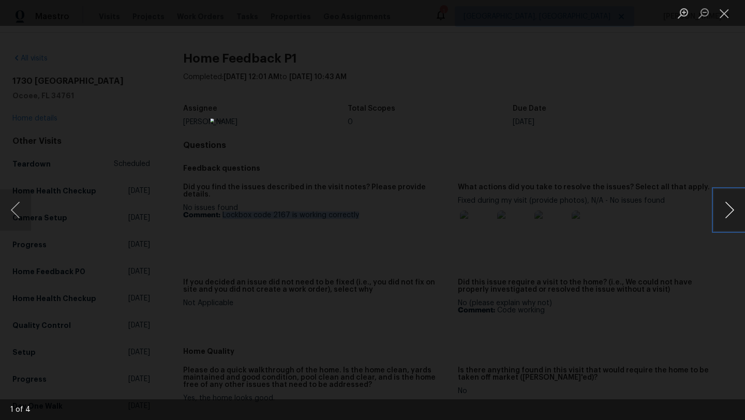
click at [728, 210] on button "Next image" at bounding box center [729, 209] width 31 height 41
click at [738, 212] on button "Next image" at bounding box center [729, 209] width 31 height 41
click at [725, 219] on button "Next image" at bounding box center [729, 209] width 31 height 41
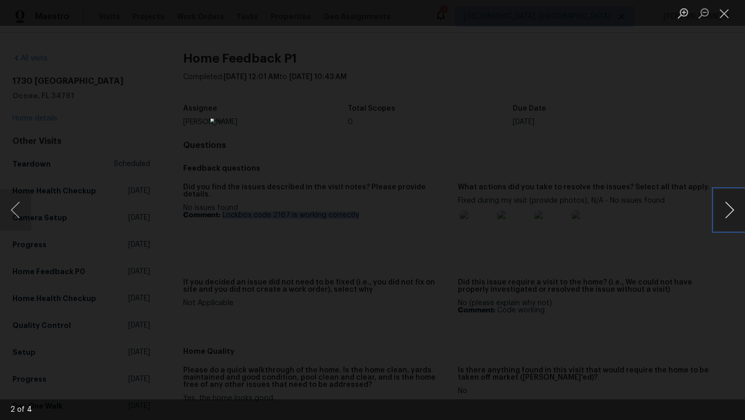
click at [725, 219] on button "Next image" at bounding box center [729, 209] width 31 height 41
click at [712, 200] on div "Lightbox" at bounding box center [372, 210] width 745 height 420
click at [717, 200] on button "Next image" at bounding box center [729, 209] width 31 height 41
